Goal: Task Accomplishment & Management: Use online tool/utility

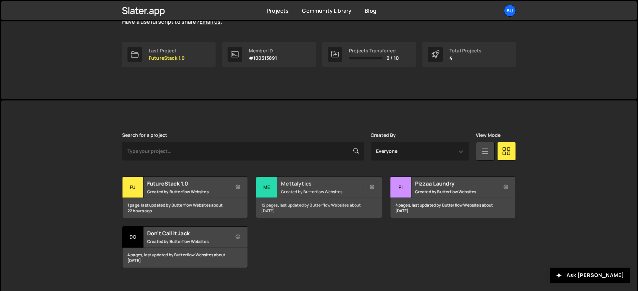
scroll to position [102, 0]
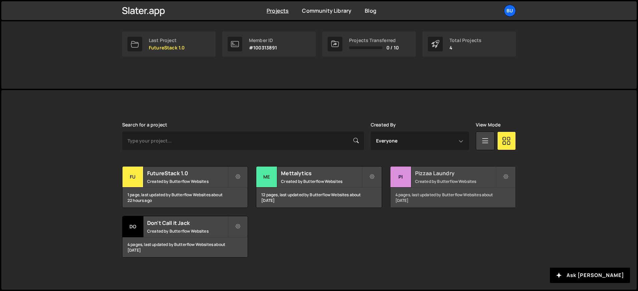
click at [440, 174] on h2 "Pizzaa Laundry" at bounding box center [455, 173] width 80 height 7
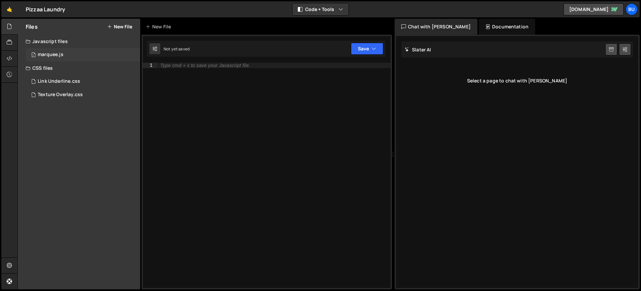
click at [43, 51] on div "1 marquee.js 0" at bounding box center [83, 54] width 114 height 13
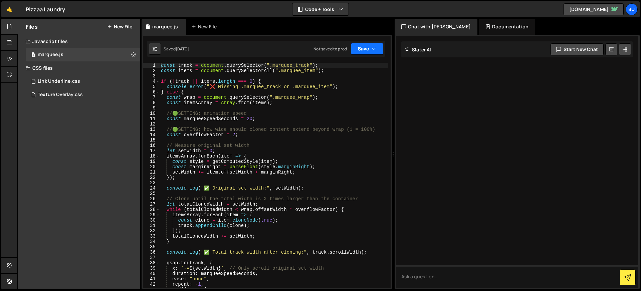
click at [379, 49] on button "Save" at bounding box center [367, 49] width 32 height 12
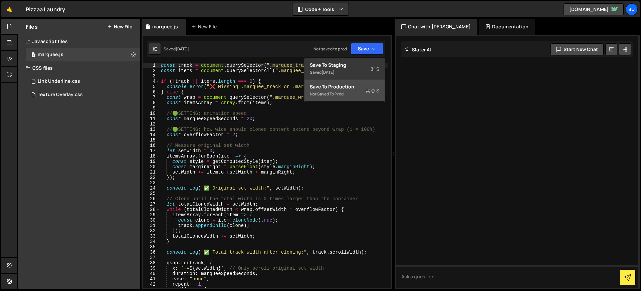
click at [342, 84] on div "Save to Production S" at bounding box center [344, 86] width 69 height 7
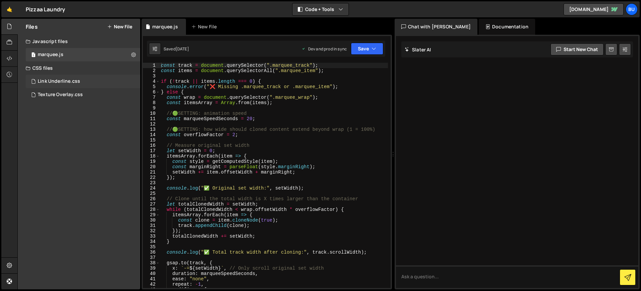
click at [53, 82] on div "Link Underline.css" at bounding box center [59, 81] width 42 height 6
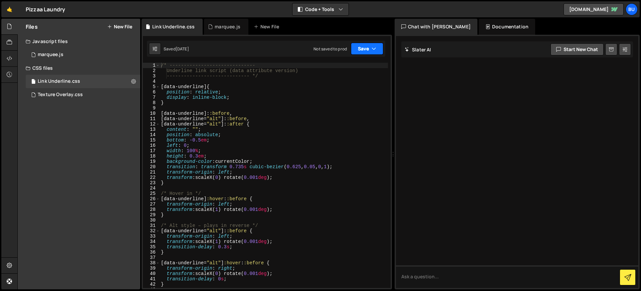
click at [375, 46] on icon "button" at bounding box center [374, 48] width 5 height 7
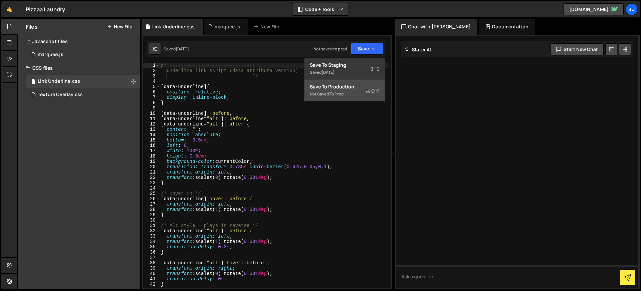
click at [355, 88] on div "Save to Production S" at bounding box center [344, 86] width 69 height 7
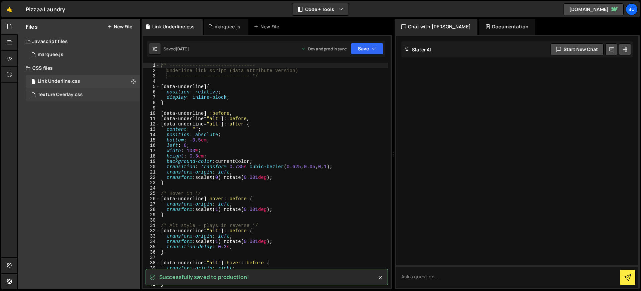
click at [90, 94] on div "Texture Overlay.css 0" at bounding box center [83, 94] width 114 height 13
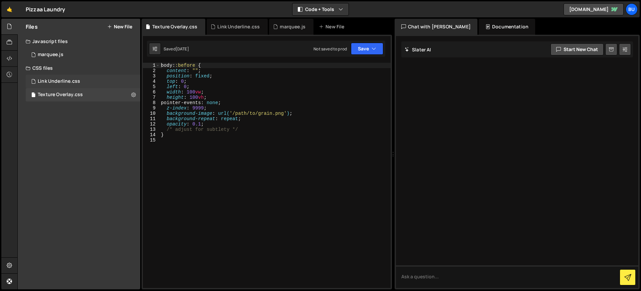
click at [79, 79] on div "Link Underline.css 0" at bounding box center [83, 81] width 114 height 13
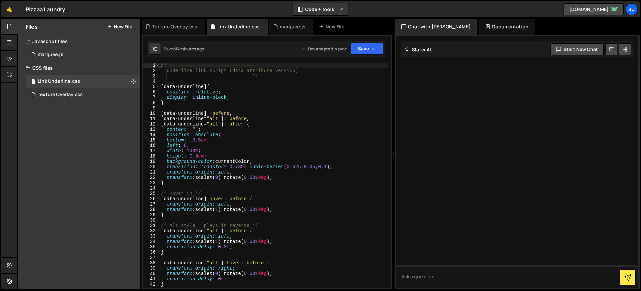
click at [237, 93] on div "/* ------------------------------ Underline link script (data attribute version…" at bounding box center [274, 181] width 228 height 236
click at [168, 96] on div "/* ------------------------------ Underline link script (data attribute version…" at bounding box center [274, 181] width 228 height 236
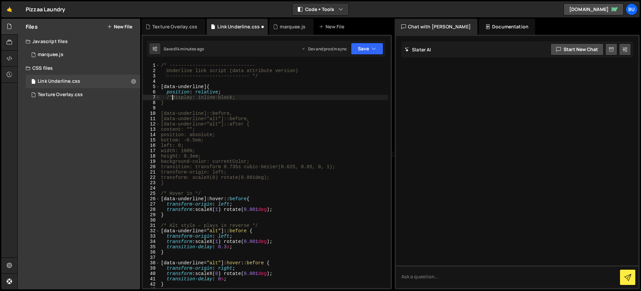
click at [239, 96] on div "/* ------------------------------ Underline link script (data attribute version…" at bounding box center [274, 181] width 228 height 236
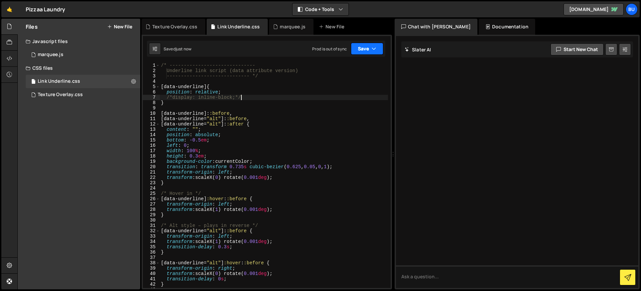
type textarea "/*display: inline-block;*/"
click at [372, 51] on icon "button" at bounding box center [374, 48] width 5 height 7
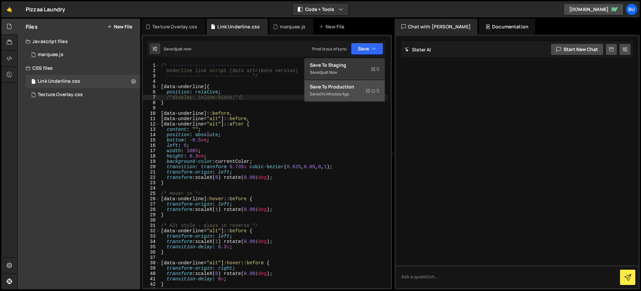
click at [355, 90] on div "Saved 14 minutes ago" at bounding box center [344, 94] width 69 height 8
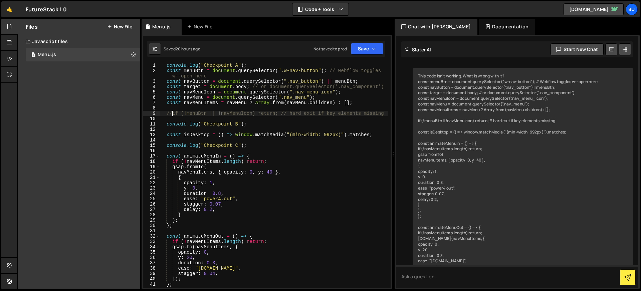
scroll to position [1177, 0]
